Goal: Navigation & Orientation: Find specific page/section

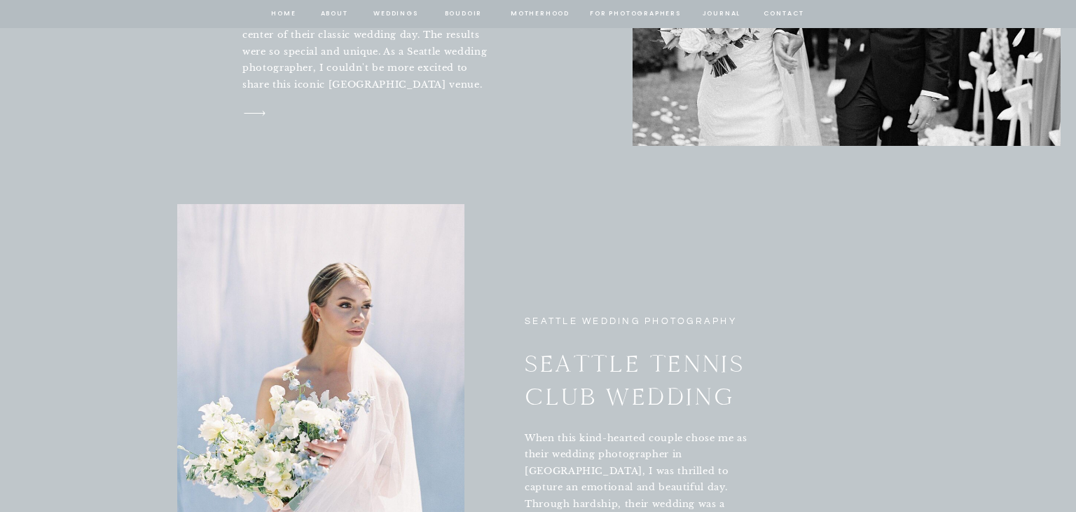
scroll to position [5531, 0]
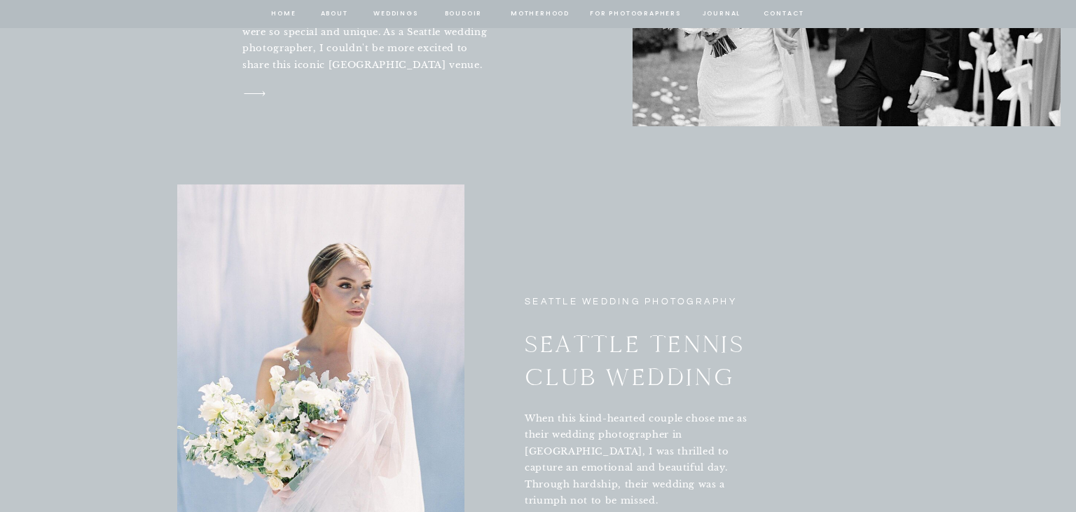
click at [450, 19] on nav "BOUDOIR" at bounding box center [464, 14] width 40 height 13
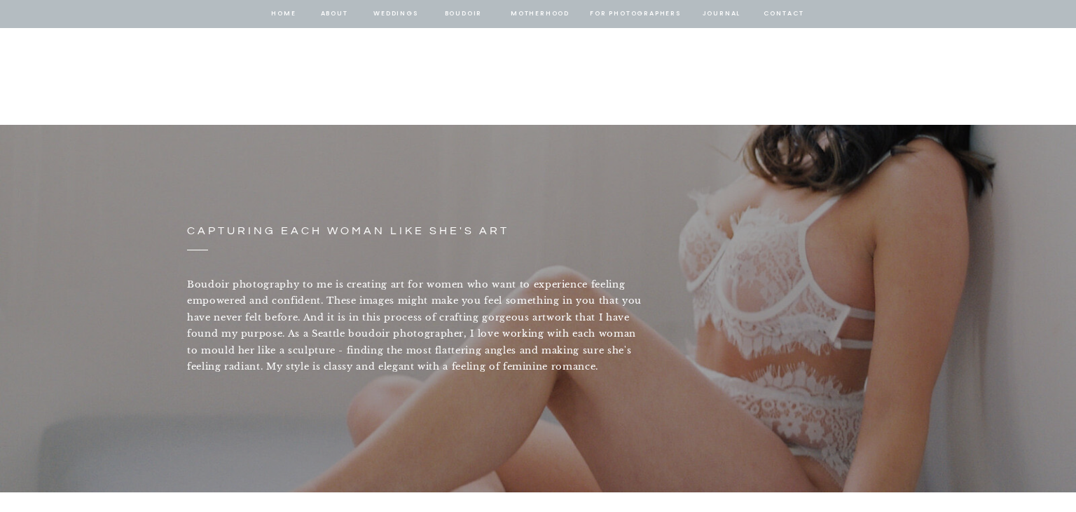
scroll to position [1290, 0]
